Goal: Task Accomplishment & Management: Manage account settings

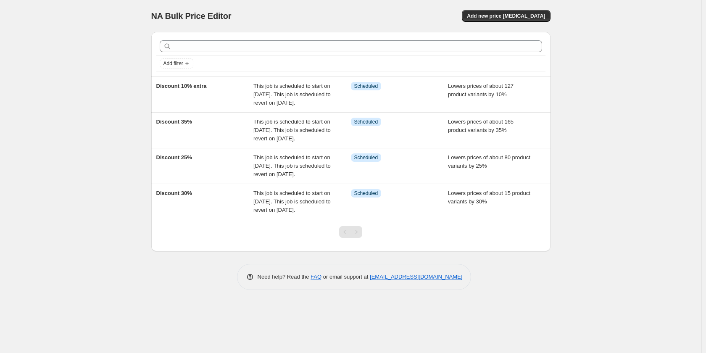
click at [322, 98] on span "This job is scheduled to start on [DATE]. This job is scheduled to revert on [D…" at bounding box center [291, 94] width 77 height 23
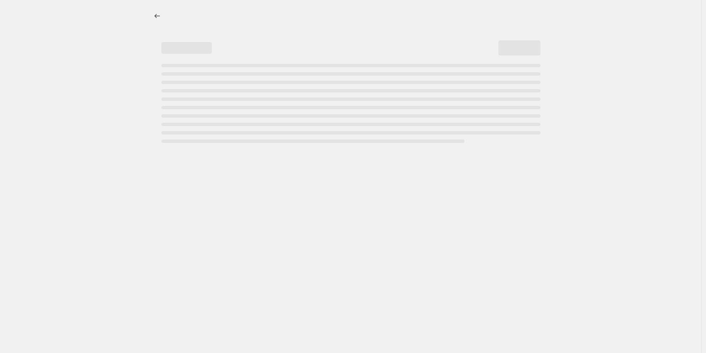
select select "percentage"
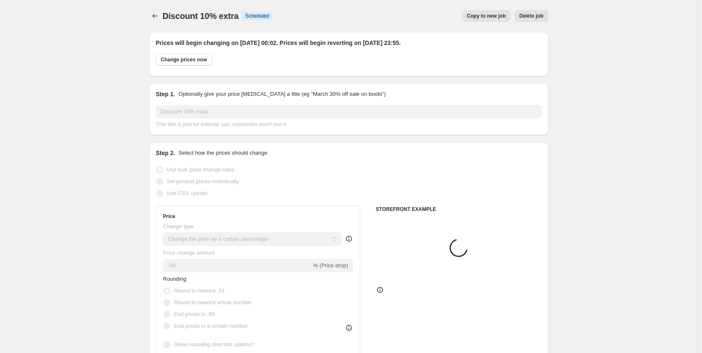
select select "collection"
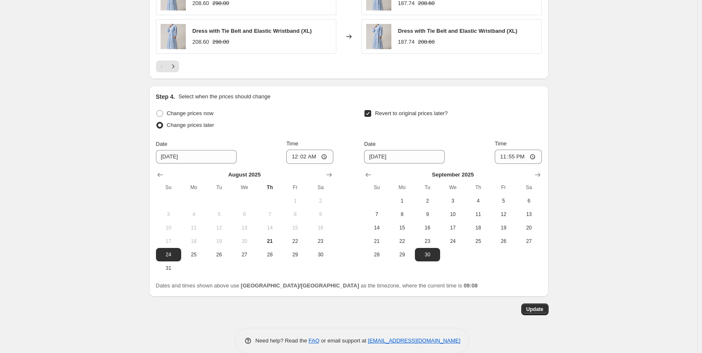
scroll to position [780, 0]
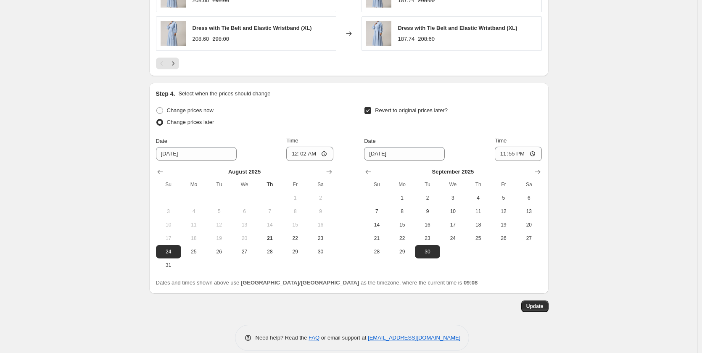
click at [483, 239] on span "25" at bounding box center [478, 238] width 18 height 7
type input "[DATE]"
click at [540, 309] on span "Update" at bounding box center [534, 306] width 17 height 7
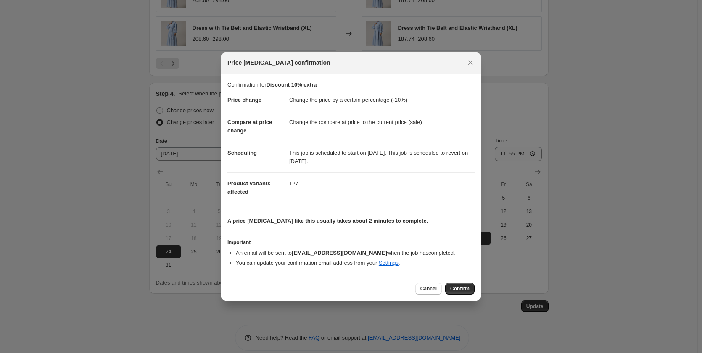
click at [461, 290] on span "Confirm" at bounding box center [459, 288] width 19 height 7
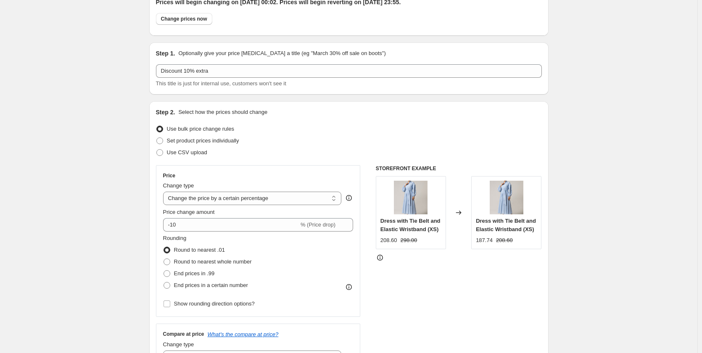
scroll to position [0, 0]
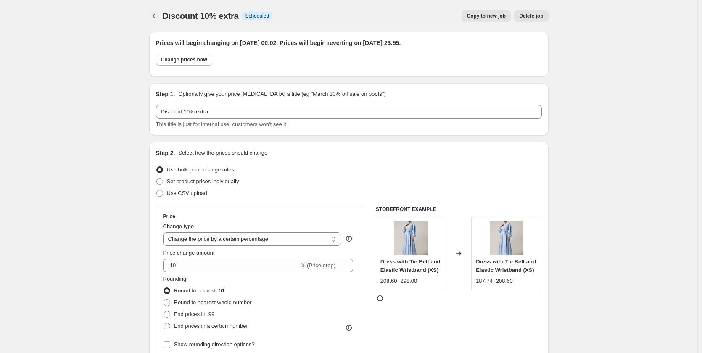
click at [158, 15] on icon "Price change jobs" at bounding box center [155, 16] width 8 height 8
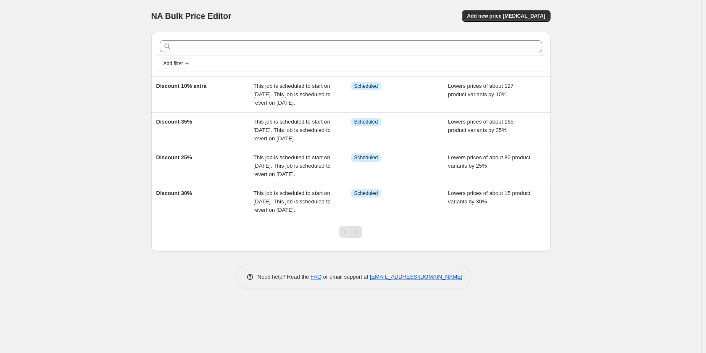
click at [183, 137] on div "Discount 35%" at bounding box center [205, 130] width 98 height 25
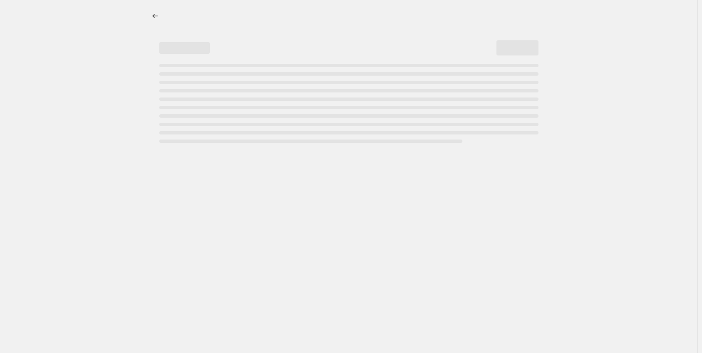
select select "percentage"
select select "collection"
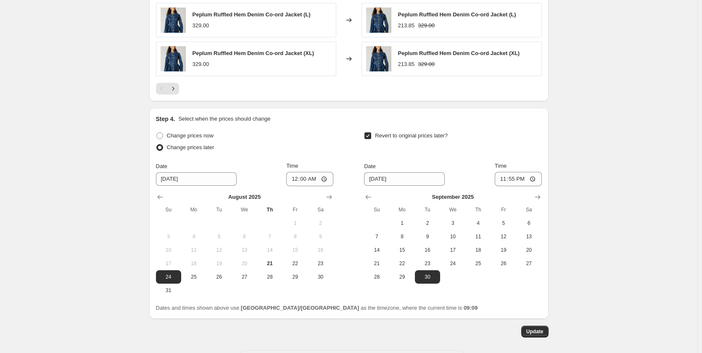
scroll to position [791, 0]
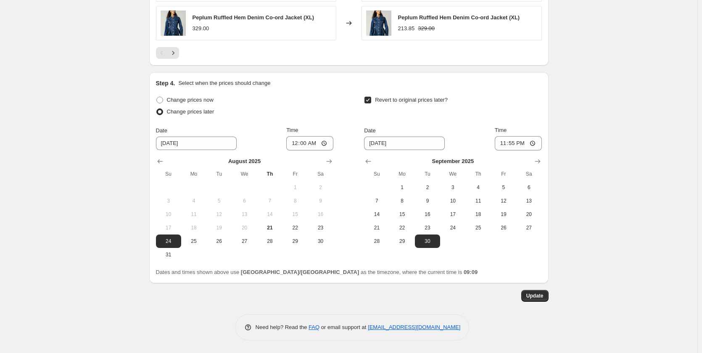
click at [487, 224] on span "25" at bounding box center [478, 227] width 18 height 7
type input "[DATE]"
click at [541, 297] on span "Update" at bounding box center [534, 296] width 17 height 7
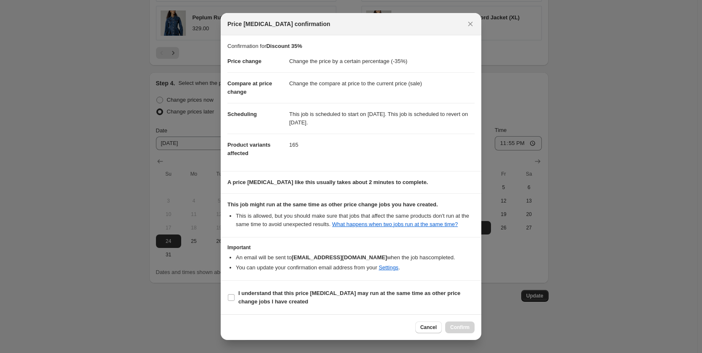
click at [293, 290] on b "I understand that this price [MEDICAL_DATA] may run at the same time as other p…" at bounding box center [349, 297] width 222 height 15
click at [235, 294] on input "I understand that this price [MEDICAL_DATA] may run at the same time as other p…" at bounding box center [231, 297] width 7 height 7
checkbox input "true"
click at [461, 327] on span "Confirm" at bounding box center [459, 327] width 19 height 7
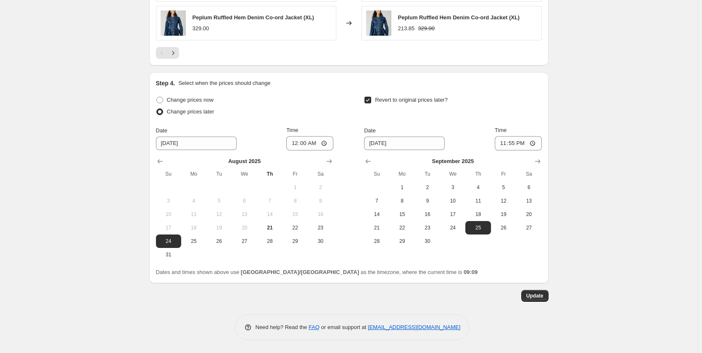
scroll to position [0, 0]
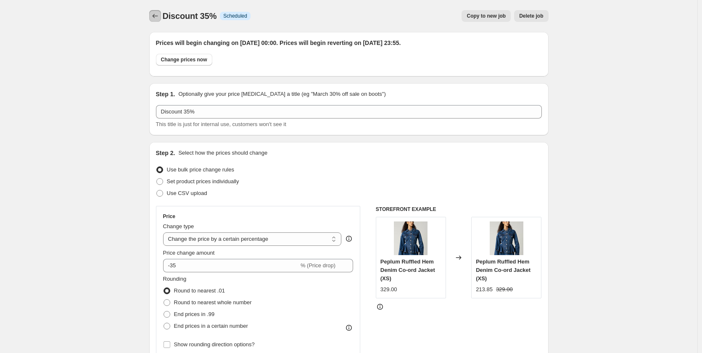
click at [158, 16] on icon "Price change jobs" at bounding box center [155, 16] width 8 height 8
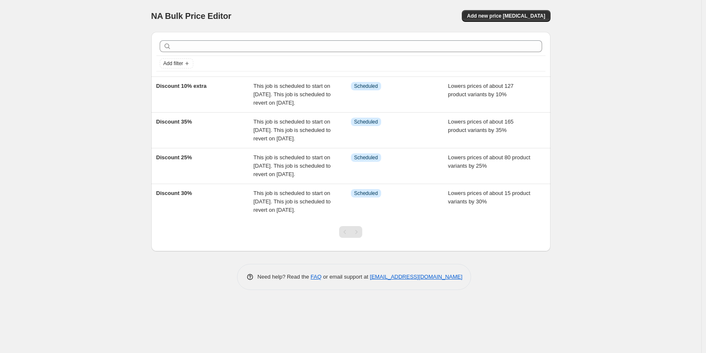
click at [318, 161] on div "This job is scheduled to start on [DATE]. This job is scheduled to revert on [D…" at bounding box center [302, 165] width 98 height 25
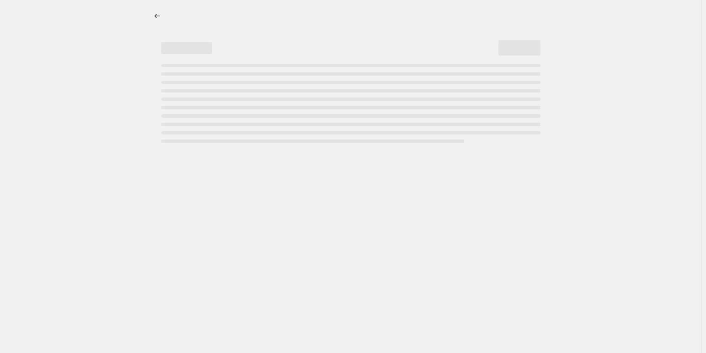
select select "percentage"
select select "collection"
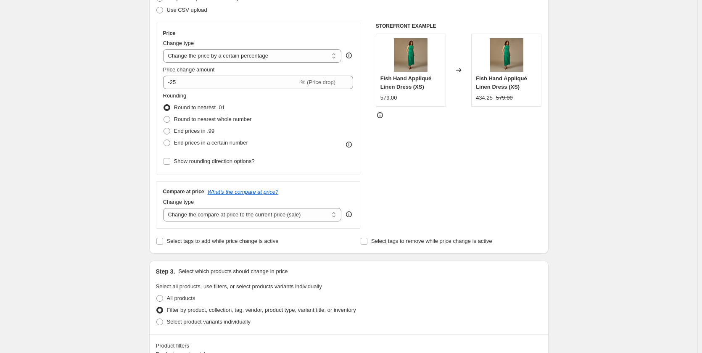
scroll to position [791, 0]
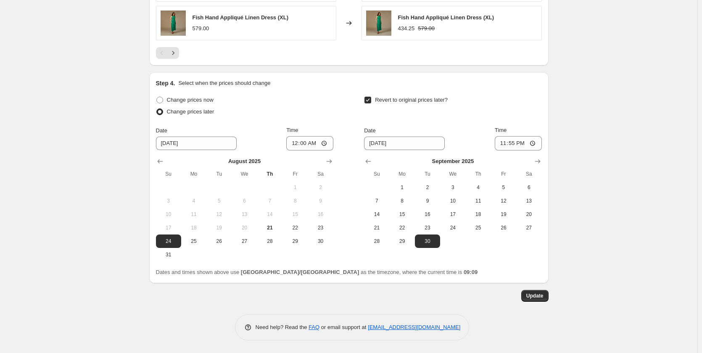
click at [480, 230] on span "25" at bounding box center [478, 227] width 18 height 7
type input "[DATE]"
click at [537, 292] on button "Update" at bounding box center [534, 296] width 27 height 12
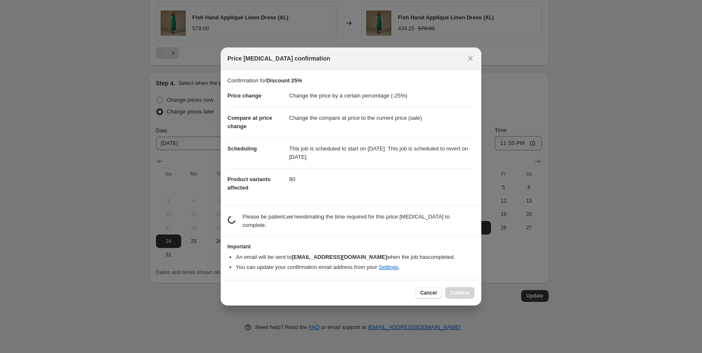
scroll to position [0, 0]
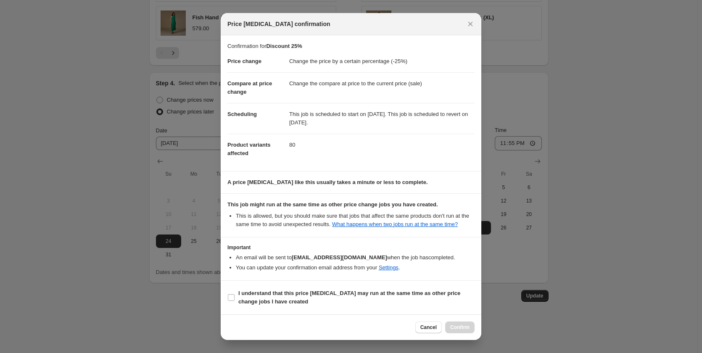
click at [382, 297] on span "I understand that this price [MEDICAL_DATA] may run at the same time as other p…" at bounding box center [356, 297] width 236 height 17
click at [235, 297] on input "I understand that this price [MEDICAL_DATA] may run at the same time as other p…" at bounding box center [231, 297] width 7 height 7
checkbox input "true"
click at [463, 328] on span "Confirm" at bounding box center [459, 327] width 19 height 7
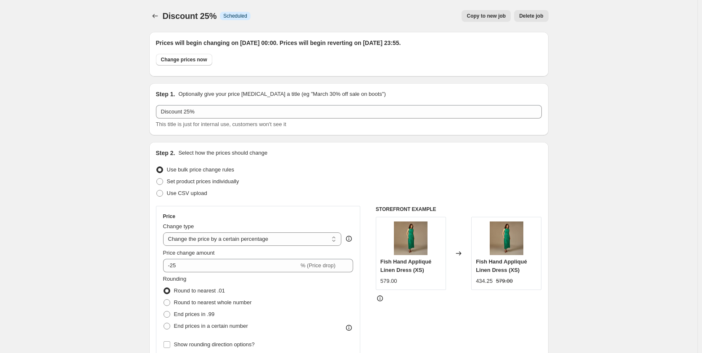
click at [159, 17] on icon "Price change jobs" at bounding box center [155, 16] width 8 height 8
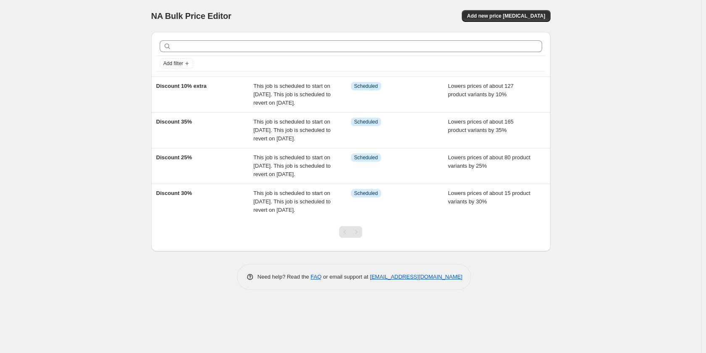
click at [285, 197] on div "This job is scheduled to start on [DATE]. This job is scheduled to revert on [D…" at bounding box center [302, 201] width 98 height 25
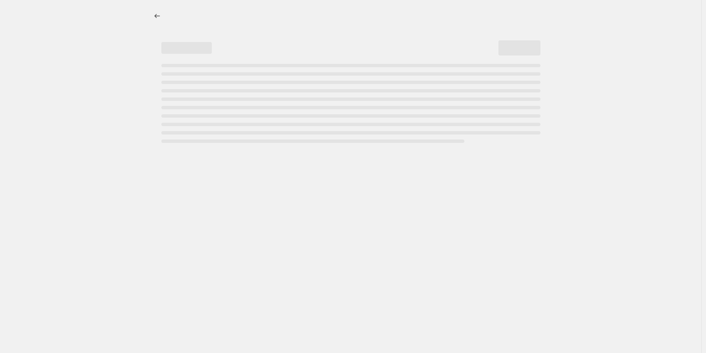
select select "percentage"
select select "collection"
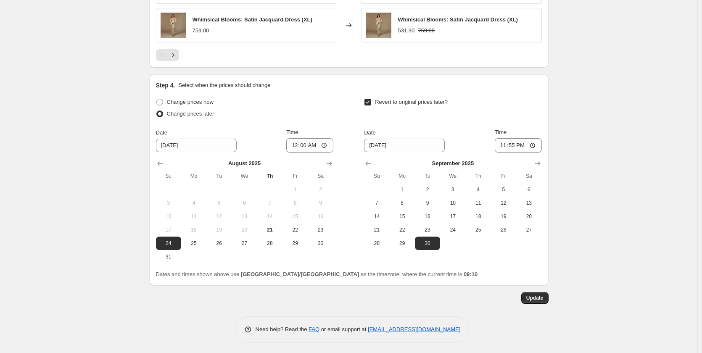
scroll to position [791, 0]
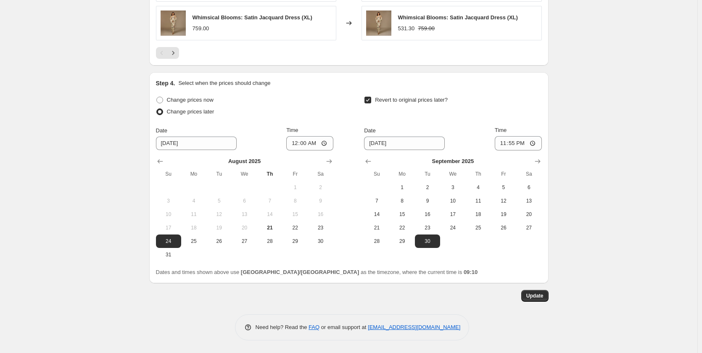
click at [484, 231] on span "25" at bounding box center [478, 227] width 18 height 7
type input "[DATE]"
click at [539, 299] on span "Update" at bounding box center [534, 296] width 17 height 7
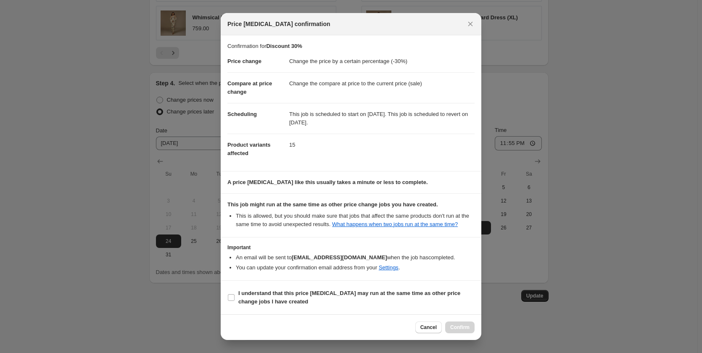
click at [444, 302] on span "I understand that this price [MEDICAL_DATA] may run at the same time as other p…" at bounding box center [356, 297] width 236 height 17
click at [235, 301] on input "I understand that this price [MEDICAL_DATA] may run at the same time as other p…" at bounding box center [231, 297] width 7 height 7
checkbox input "true"
click at [469, 331] on button "Confirm" at bounding box center [459, 328] width 29 height 12
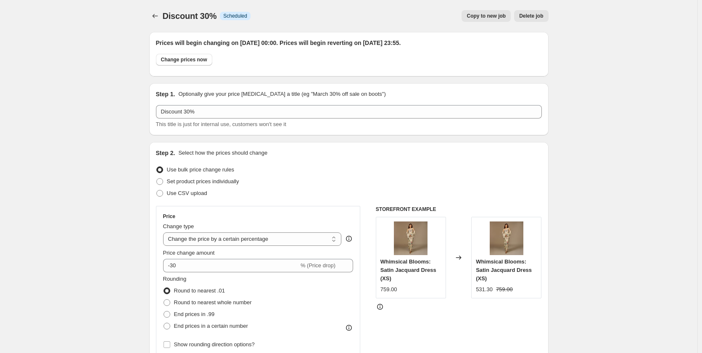
scroll to position [791, 0]
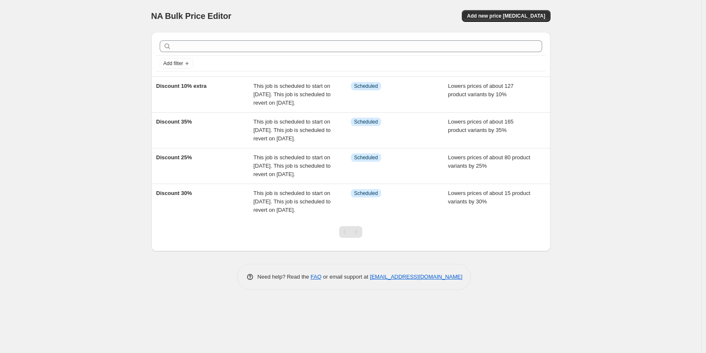
click at [260, 96] on span "This job is scheduled to start on [DATE]. This job is scheduled to revert on [D…" at bounding box center [291, 94] width 77 height 23
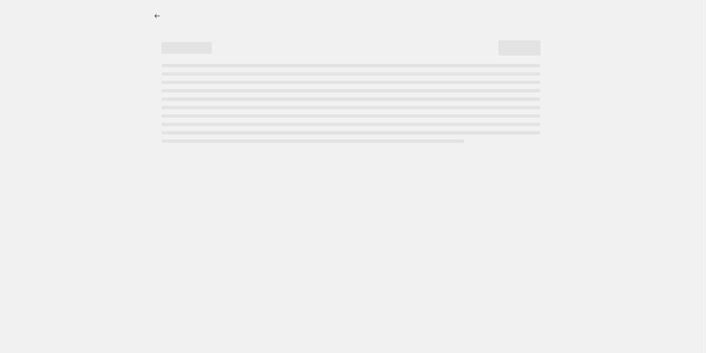
select select "percentage"
select select "collection"
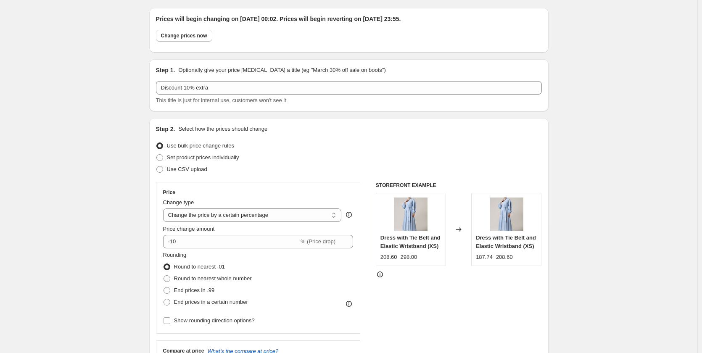
scroll to position [17, 0]
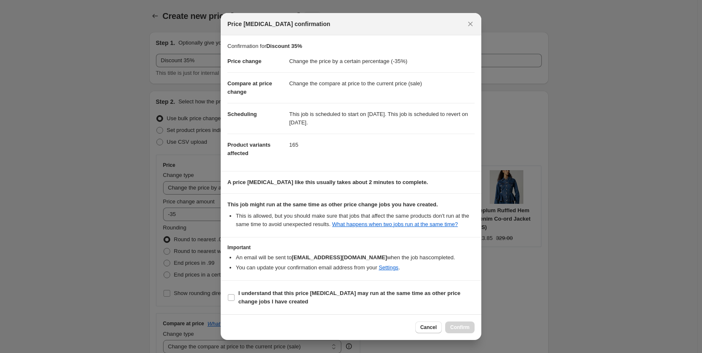
select select "percentage"
select select "collection"
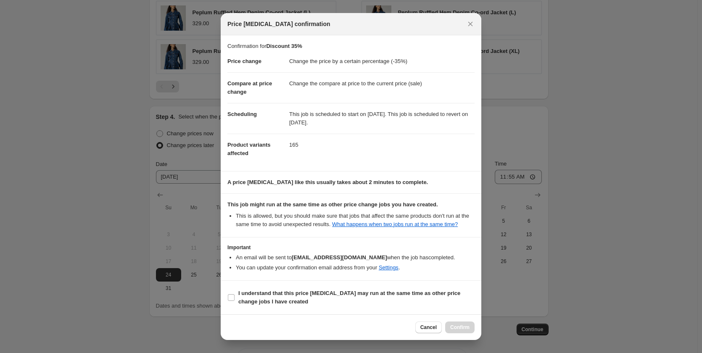
click at [346, 293] on b "I understand that this price [MEDICAL_DATA] may run at the same time as other p…" at bounding box center [349, 297] width 222 height 15
click at [235, 294] on input "I understand that this price [MEDICAL_DATA] may run at the same time as other p…" at bounding box center [231, 297] width 7 height 7
checkbox input "true"
click at [464, 330] on span "Confirm" at bounding box center [459, 327] width 19 height 7
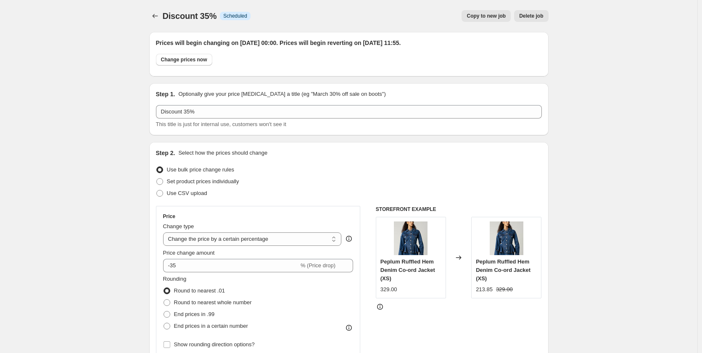
scroll to position [705, 0]
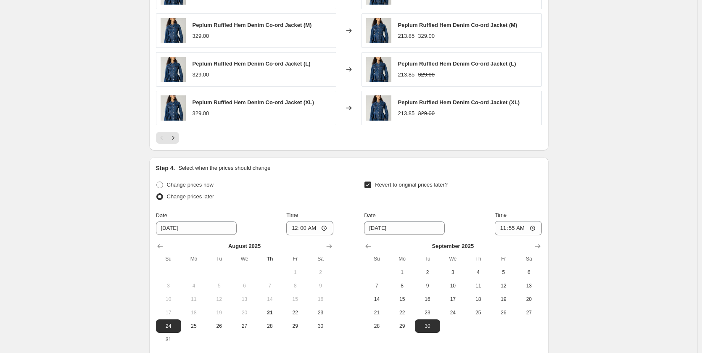
click at [481, 312] on span "25" at bounding box center [478, 312] width 18 height 7
type input "[DATE]"
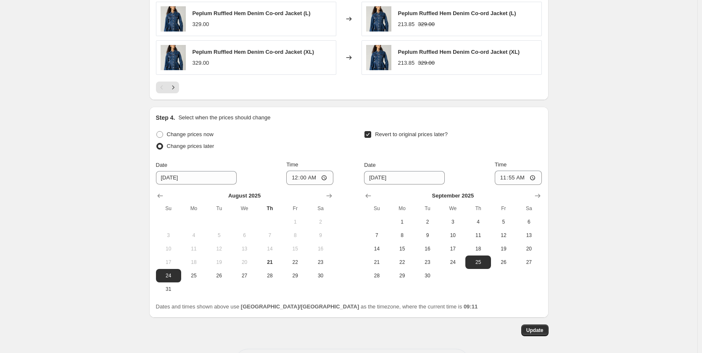
scroll to position [791, 0]
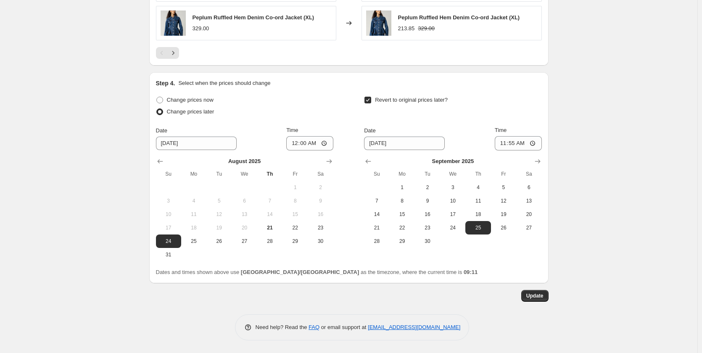
click at [541, 296] on span "Update" at bounding box center [534, 296] width 17 height 7
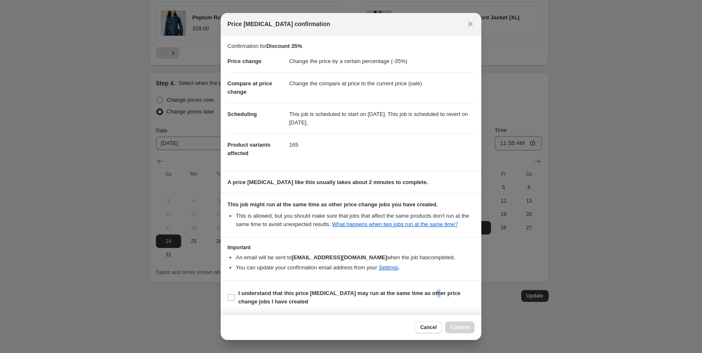
click at [430, 288] on label "I understand that this price [MEDICAL_DATA] may run at the same time as other p…" at bounding box center [350, 297] width 247 height 20
click at [388, 300] on span "I understand that this price [MEDICAL_DATA] may run at the same time as other p…" at bounding box center [356, 297] width 236 height 17
click at [235, 300] on input "I understand that this price [MEDICAL_DATA] may run at the same time as other p…" at bounding box center [231, 297] width 7 height 7
checkbox input "true"
click at [465, 326] on span "Confirm" at bounding box center [459, 327] width 19 height 7
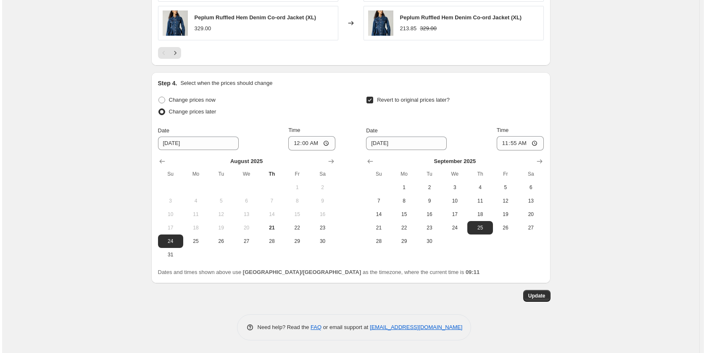
scroll to position [0, 0]
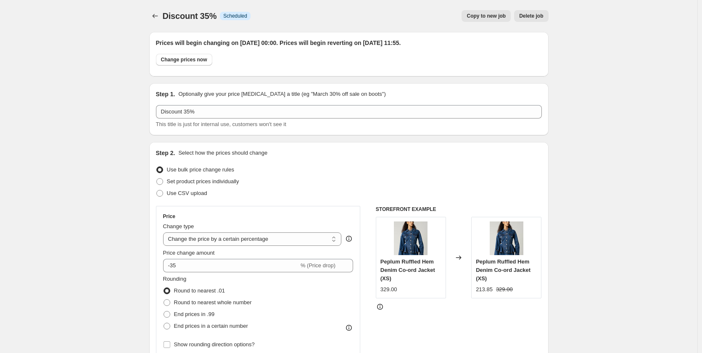
click at [153, 16] on icon "Price change jobs" at bounding box center [155, 16] width 8 height 8
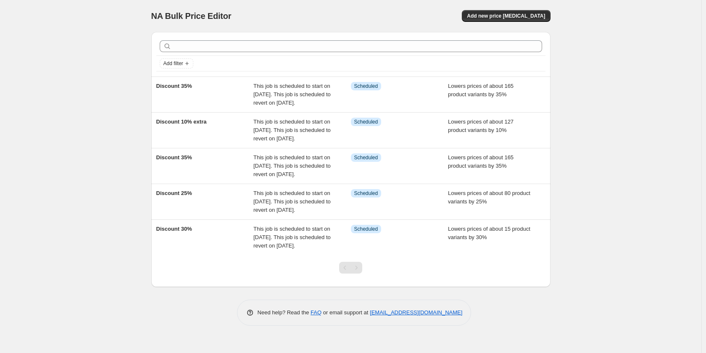
click at [305, 105] on span "This job is scheduled to start on [DATE]. This job is scheduled to revert on [D…" at bounding box center [291, 94] width 77 height 23
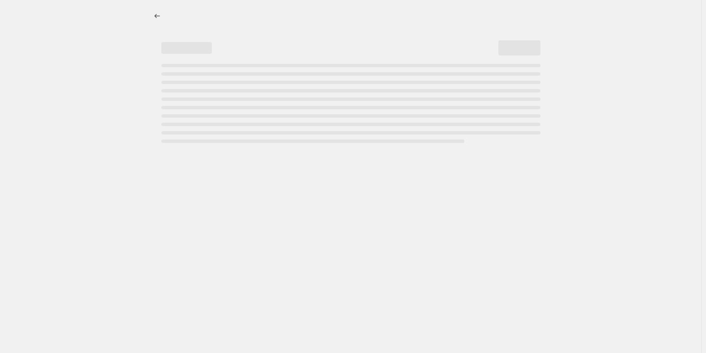
select select "percentage"
select select "collection"
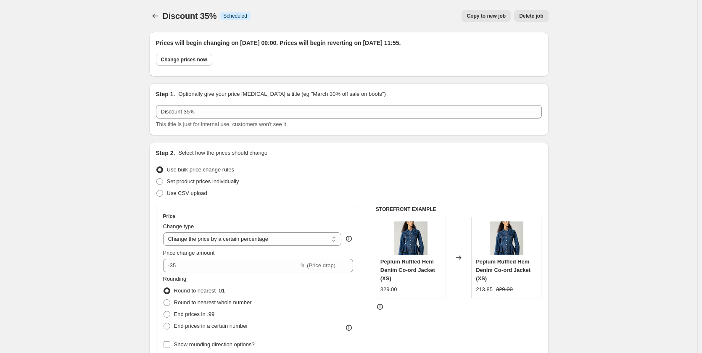
click at [156, 18] on icon "Price change jobs" at bounding box center [155, 16] width 8 height 8
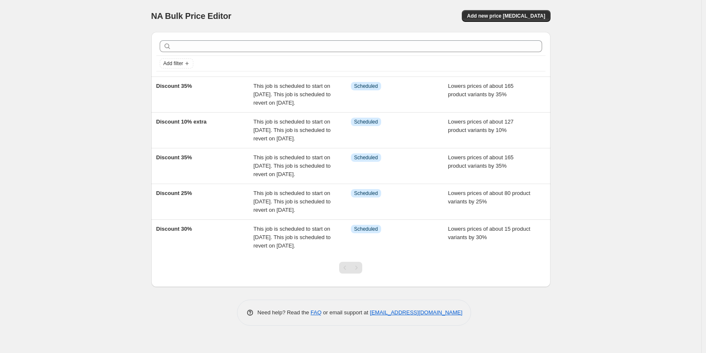
click at [271, 102] on span "This job is scheduled to start on [DATE]. This job is scheduled to revert on [D…" at bounding box center [291, 94] width 77 height 23
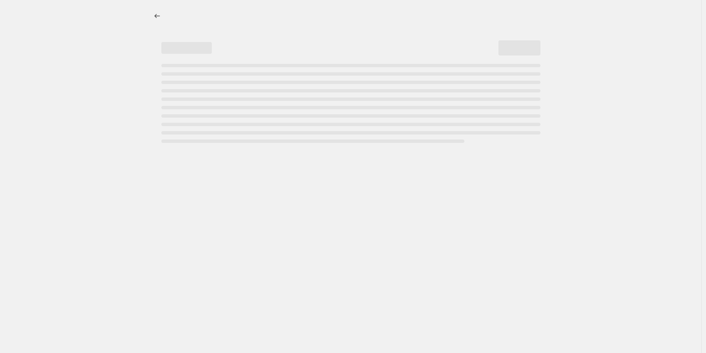
select select "percentage"
select select "collection"
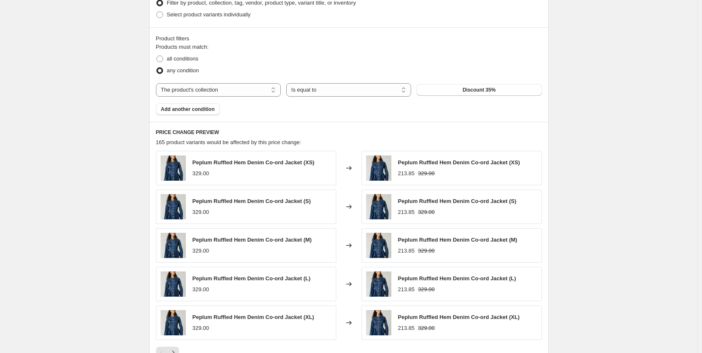
scroll to position [478, 0]
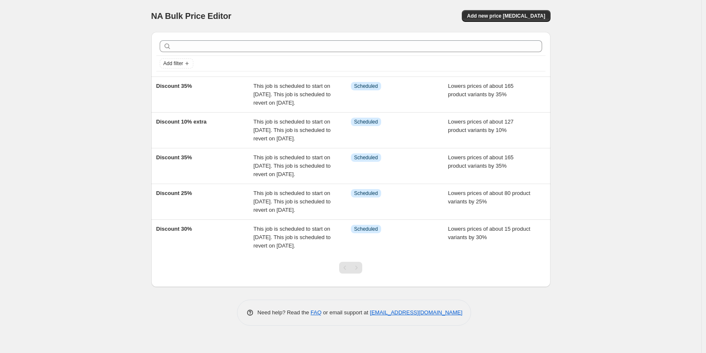
click at [408, 87] on div "Info Scheduled" at bounding box center [393, 86] width 85 height 8
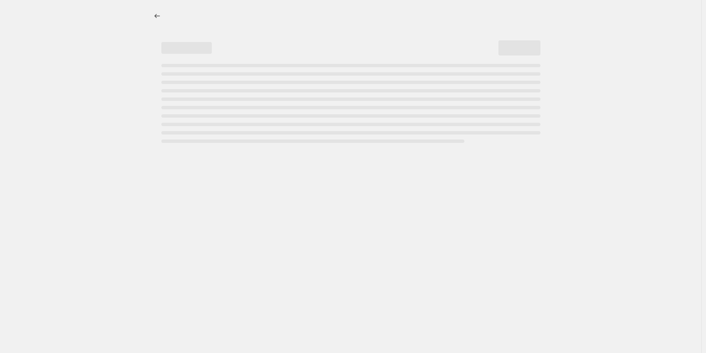
select select "percentage"
select select "collection"
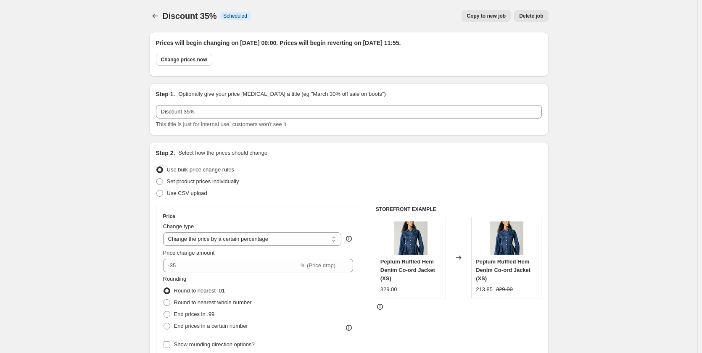
click at [541, 18] on span "Delete job" at bounding box center [531, 16] width 24 height 7
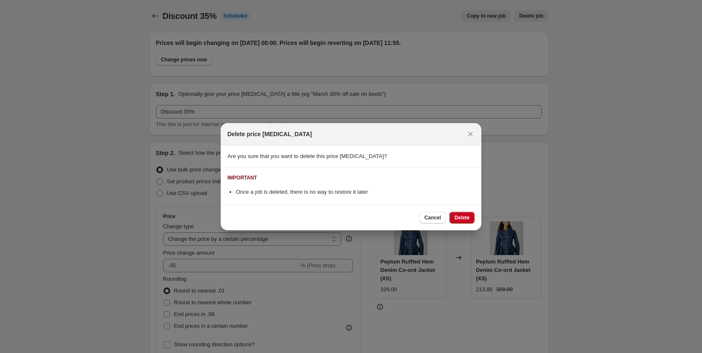
click at [461, 216] on span "Delete" at bounding box center [461, 217] width 15 height 7
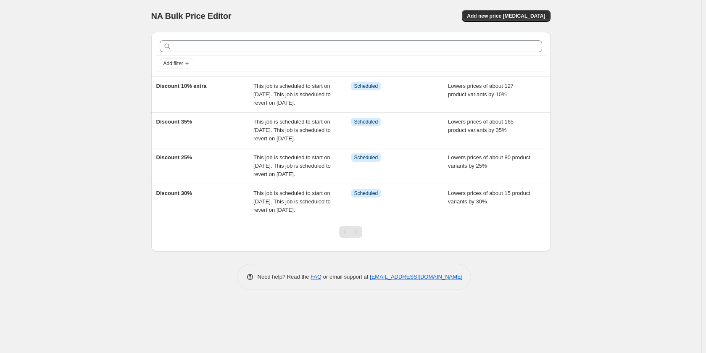
click at [277, 91] on span "This job is scheduled to start on [DATE]. This job is scheduled to revert on [D…" at bounding box center [291, 94] width 77 height 23
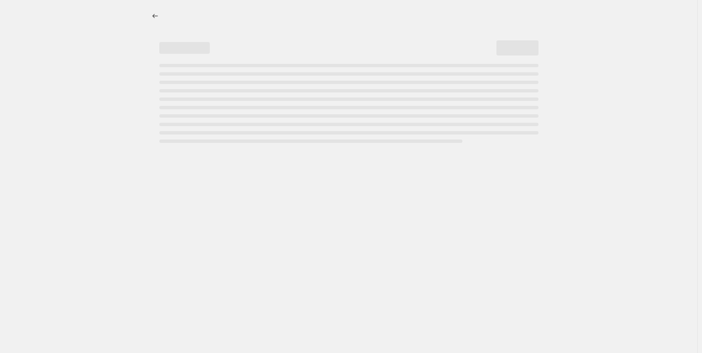
select select "percentage"
select select "collection"
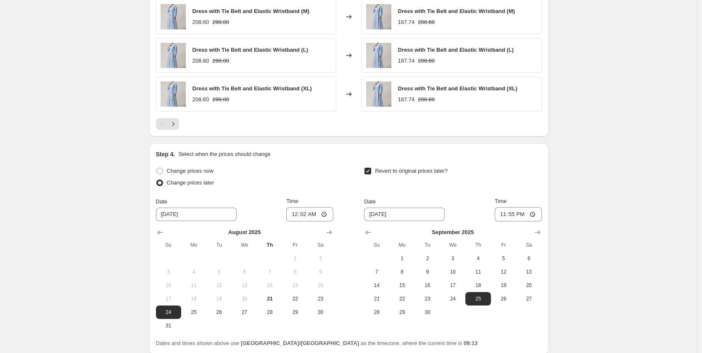
scroll to position [743, 0]
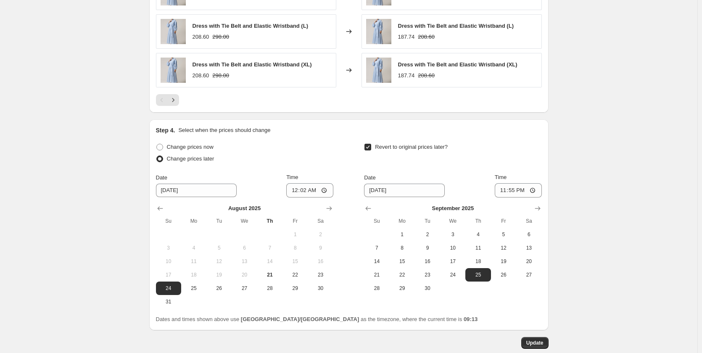
click at [476, 276] on span "25" at bounding box center [478, 275] width 18 height 7
click at [533, 344] on span "Update" at bounding box center [534, 343] width 17 height 7
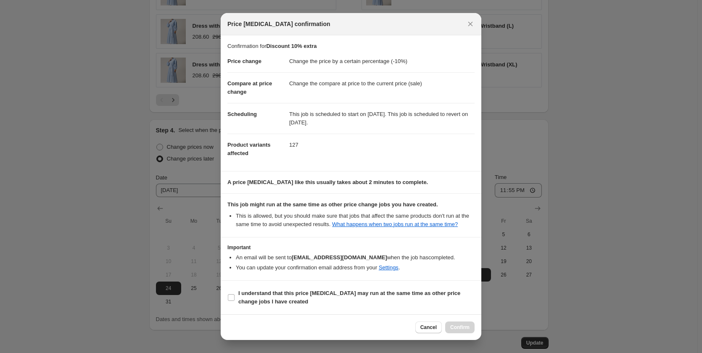
click at [474, 24] on icon "Close" at bounding box center [470, 24] width 8 height 8
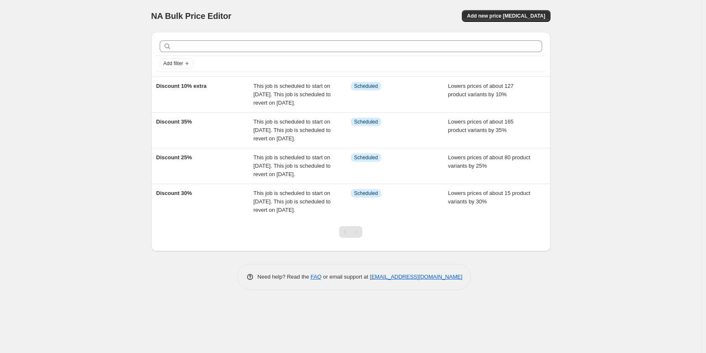
click at [277, 95] on span "This job is scheduled to start on [DATE]. This job is scheduled to revert on [D…" at bounding box center [291, 94] width 77 height 23
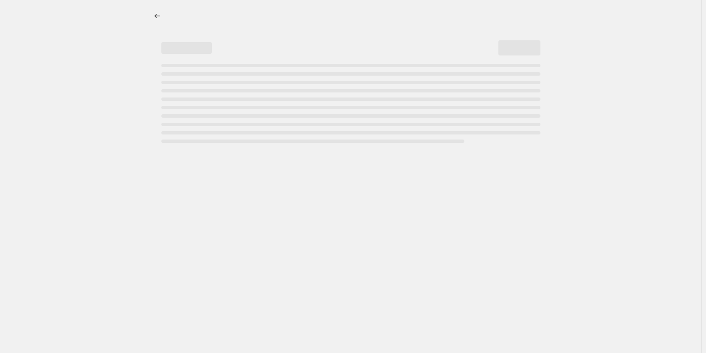
select select "percentage"
select select "collection"
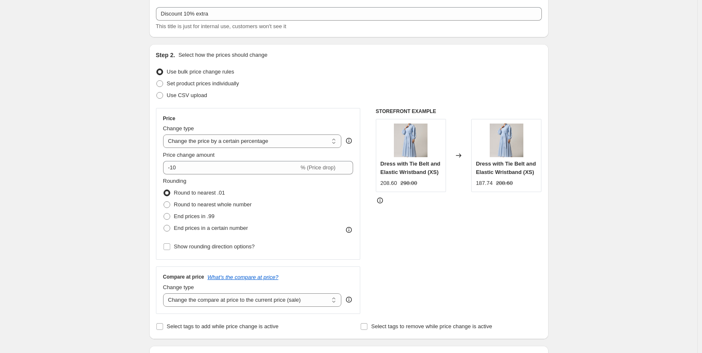
scroll to position [79, 0]
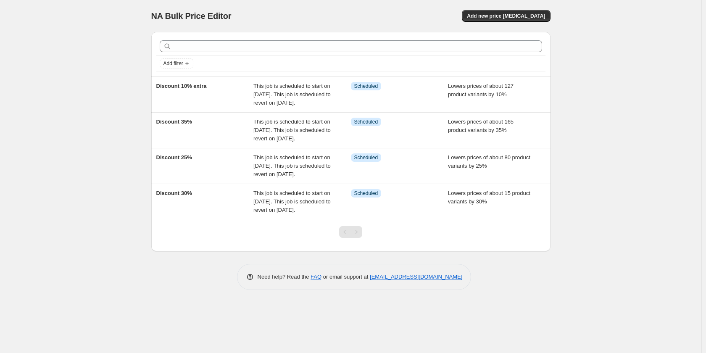
click at [279, 130] on span "This job is scheduled to start on [DATE]. This job is scheduled to revert on [D…" at bounding box center [291, 130] width 77 height 23
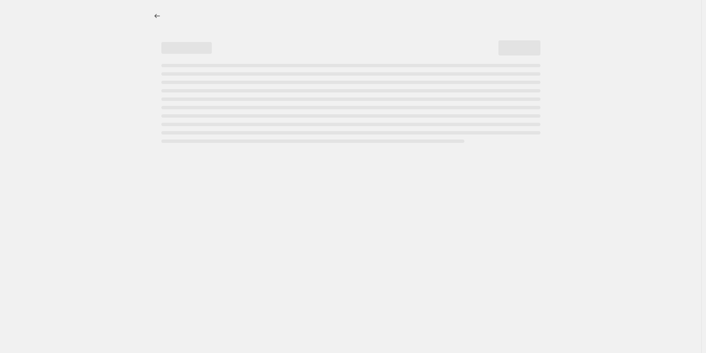
select select "percentage"
select select "collection"
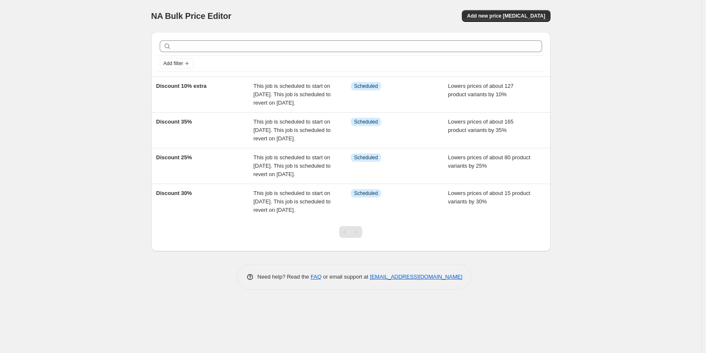
click at [252, 170] on div "Discount 25%" at bounding box center [205, 165] width 98 height 25
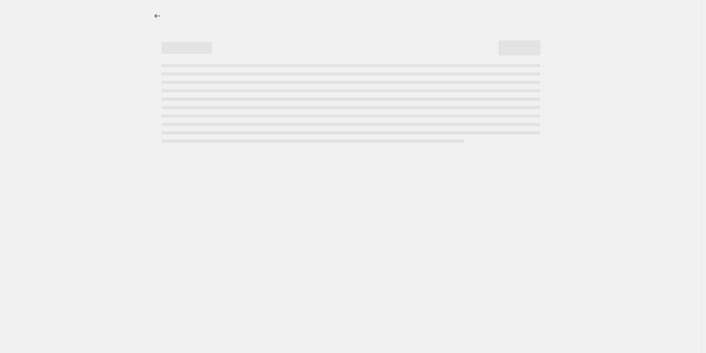
select select "percentage"
select select "collection"
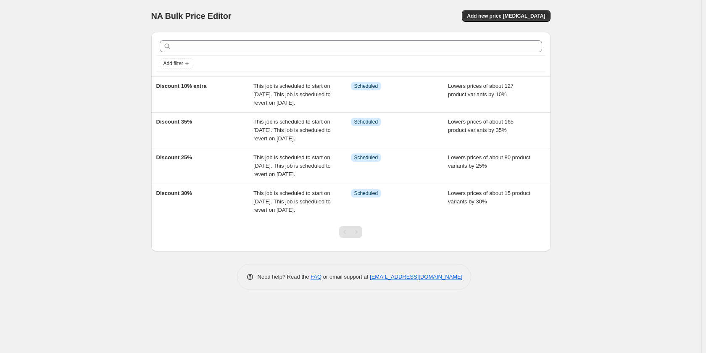
click at [216, 188] on div "Discount 30% This job is scheduled to start on 24 August 2025. This job is sche…" at bounding box center [350, 201] width 399 height 35
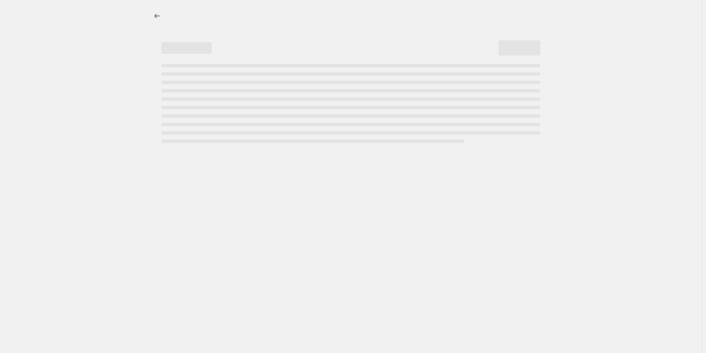
select select "percentage"
select select "collection"
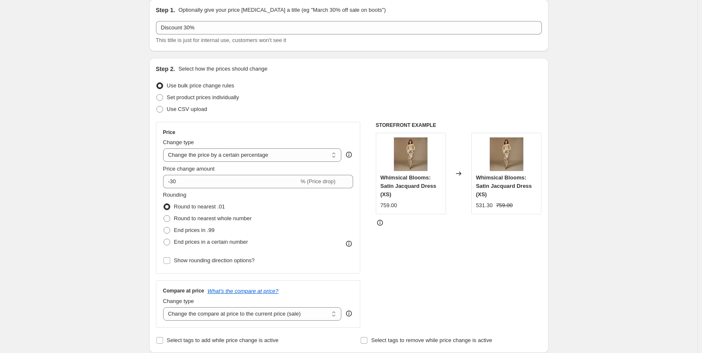
scroll to position [80, 0]
